Goal: Transaction & Acquisition: Purchase product/service

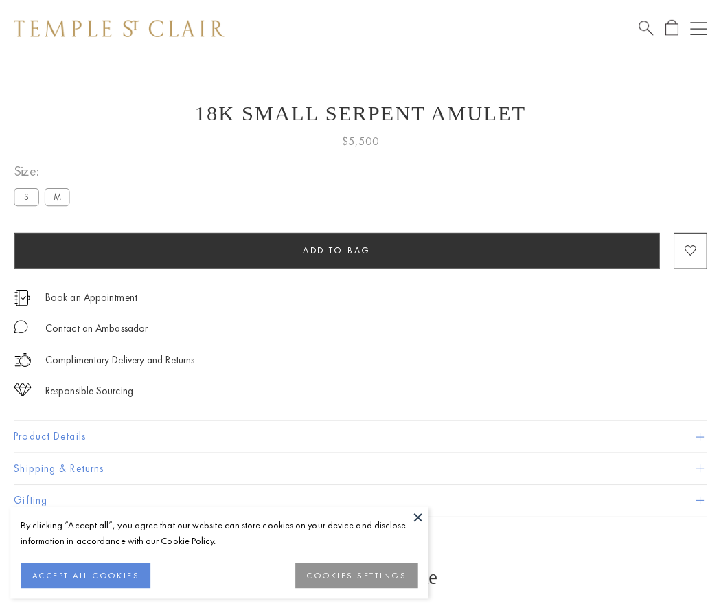
scroll to position [55, 0]
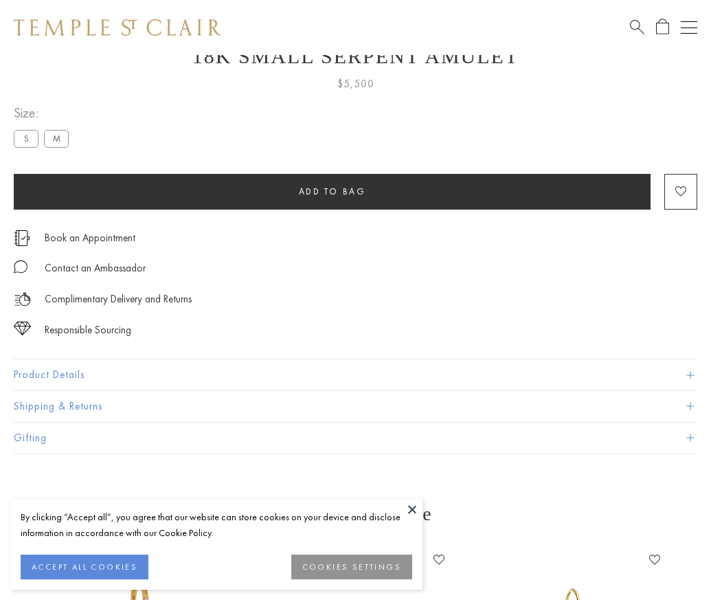
click at [332, 191] on span "Add to bag" at bounding box center [332, 191] width 67 height 12
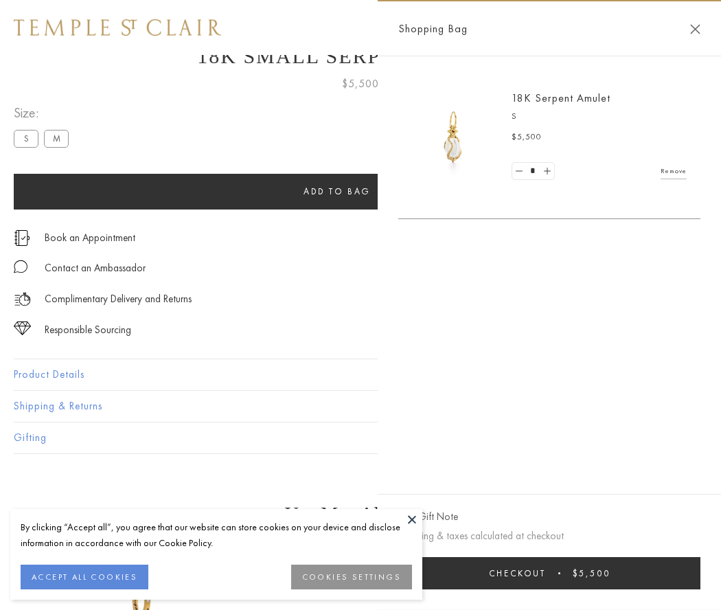
click at [549, 573] on button "Checkout $5,500" at bounding box center [549, 573] width 302 height 32
